Goal: Navigation & Orientation: Find specific page/section

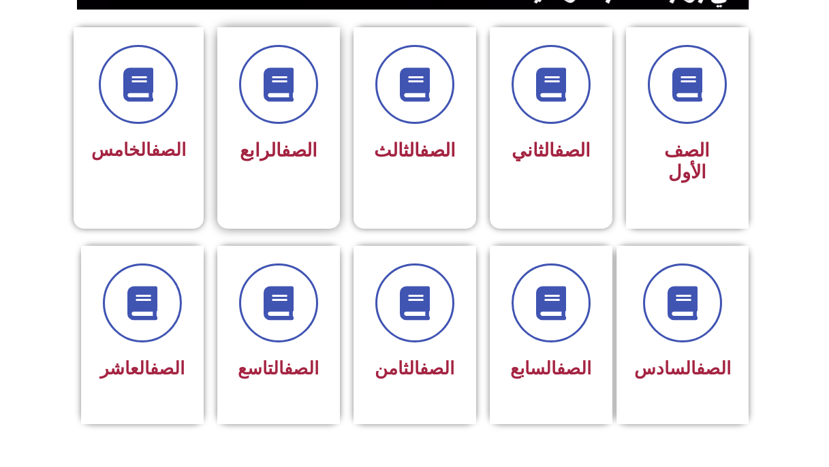
scroll to position [351, 0]
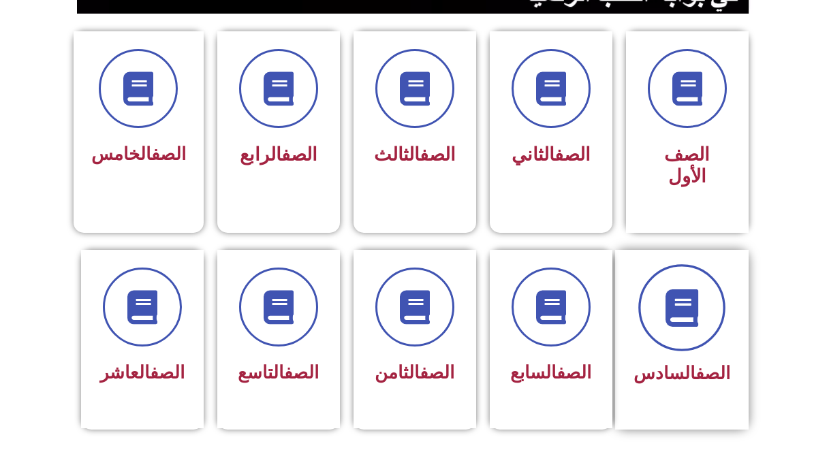
click at [716, 309] on span at bounding box center [681, 307] width 87 height 87
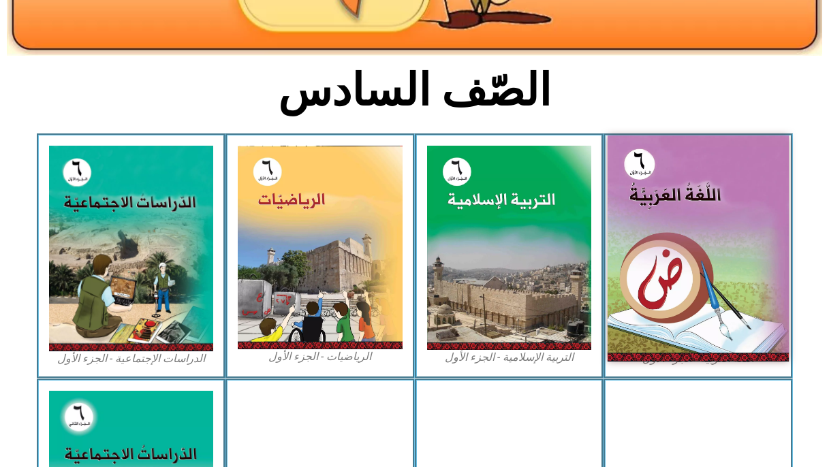
scroll to position [281, 0]
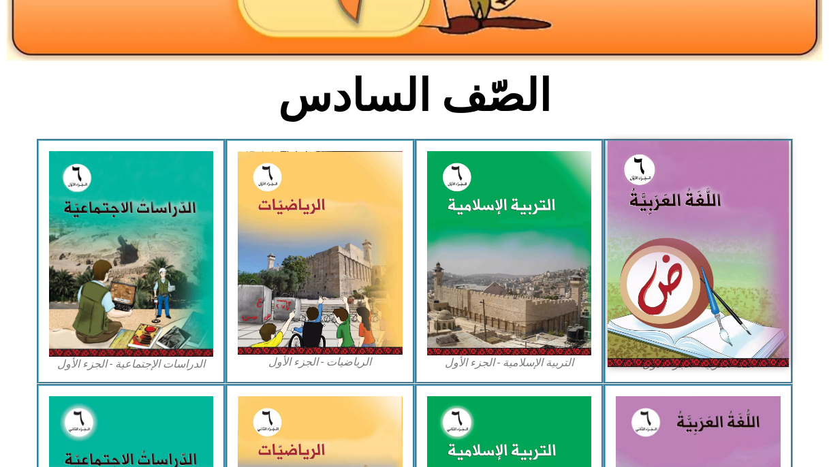
click at [723, 323] on img at bounding box center [697, 254] width 181 height 226
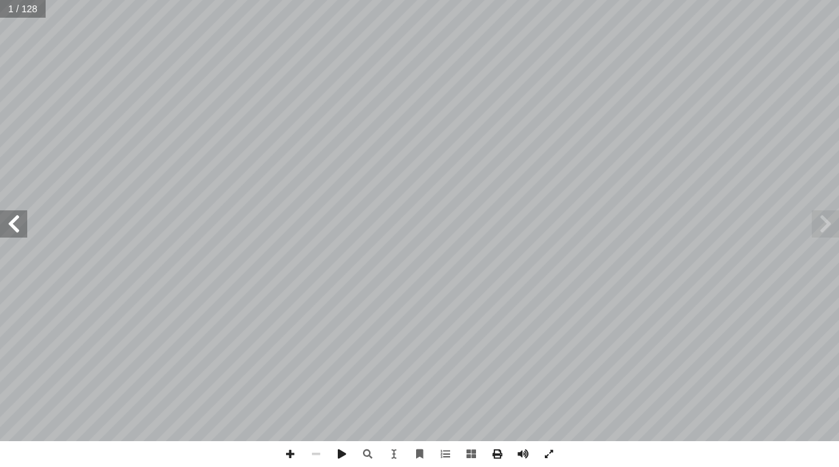
click at [17, 229] on span at bounding box center [13, 223] width 27 height 27
click at [14, 230] on span at bounding box center [13, 223] width 27 height 27
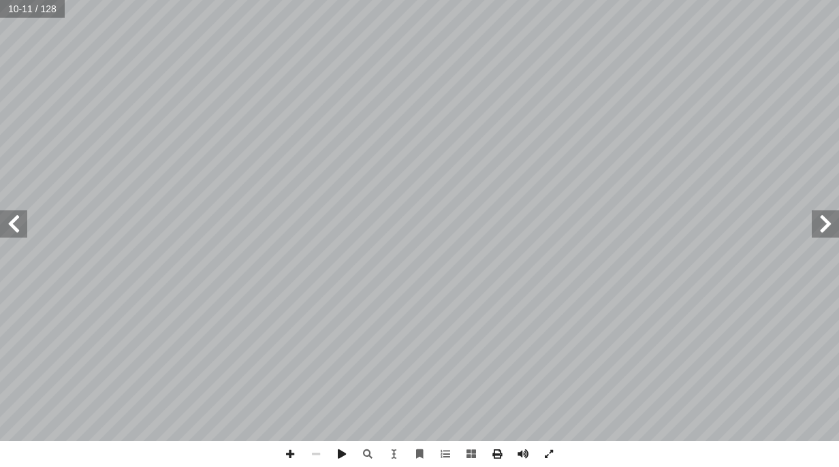
click at [14, 230] on span at bounding box center [13, 223] width 27 height 27
click at [0, 229] on span at bounding box center [13, 223] width 27 height 27
click at [3, 228] on span at bounding box center [13, 223] width 27 height 27
click at [17, 219] on span at bounding box center [13, 223] width 27 height 27
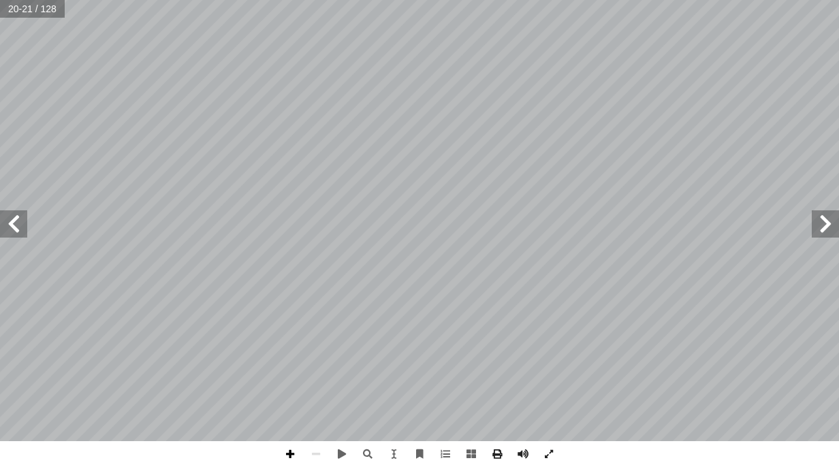
click at [291, 457] on span at bounding box center [290, 454] width 26 height 26
click at [321, 456] on span at bounding box center [316, 454] width 26 height 26
click at [283, 456] on span at bounding box center [290, 454] width 26 height 26
click at [283, 452] on span at bounding box center [290, 454] width 26 height 26
click at [294, 451] on span at bounding box center [290, 454] width 26 height 26
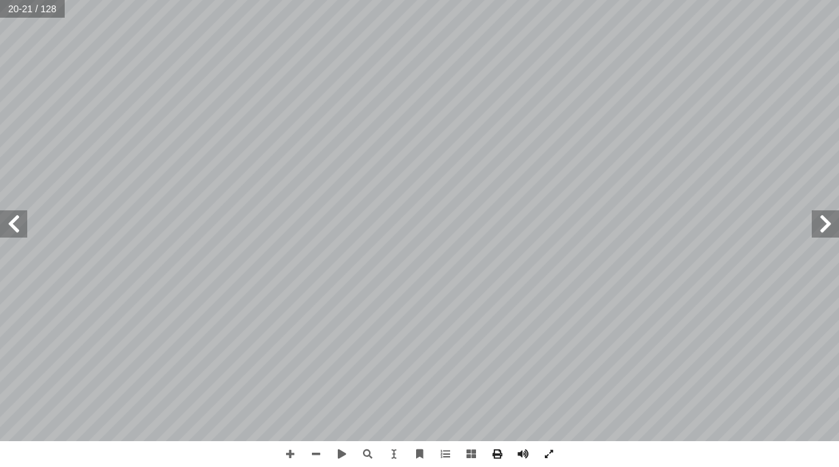
click at [18, 234] on span at bounding box center [13, 223] width 27 height 27
click at [293, 461] on span at bounding box center [290, 454] width 26 height 26
click at [307, 455] on span at bounding box center [316, 454] width 26 height 26
drag, startPoint x: 841, startPoint y: 487, endPoint x: 841, endPoint y: 496, distance: 9.5
click at [838, 124] on html "الصفحة الرئيسية الصف الأول الصف الثاني الصف الثالث الصف الرابع الصف الخامس الصف…" at bounding box center [419, 62] width 839 height 124
